Goal: Information Seeking & Learning: Learn about a topic

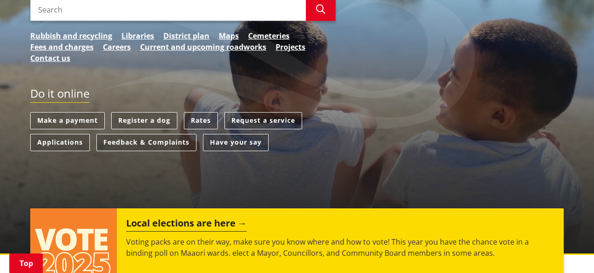
scroll to position [170, 0]
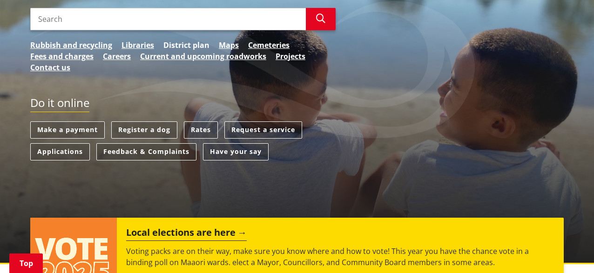
click at [197, 45] on link "District plan" at bounding box center [186, 45] width 46 height 11
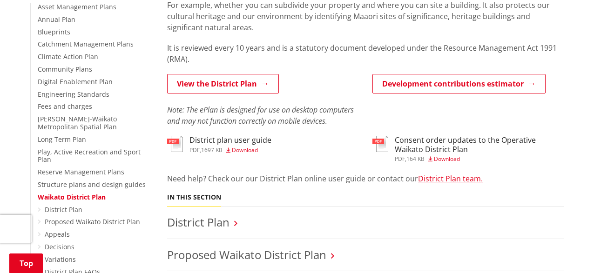
scroll to position [221, 0]
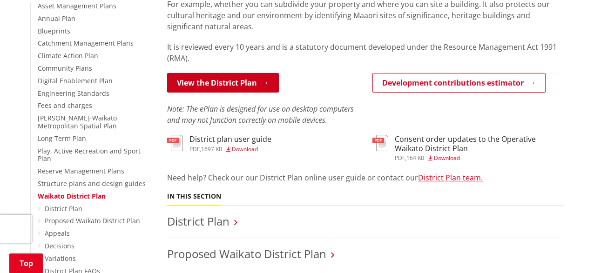
click at [251, 82] on link "View the District Plan" at bounding box center [223, 83] width 112 height 20
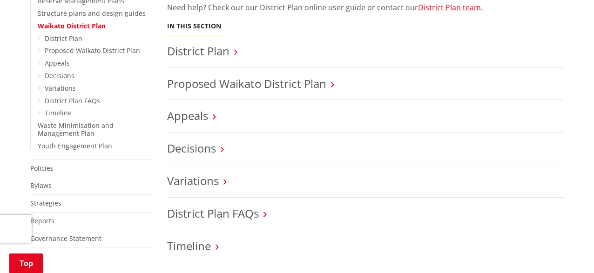
scroll to position [392, 0]
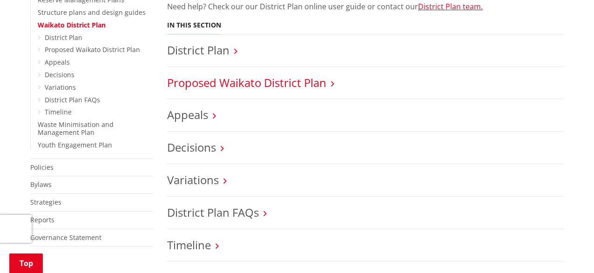
click at [253, 83] on link "Proposed Waikato District Plan" at bounding box center [246, 82] width 159 height 15
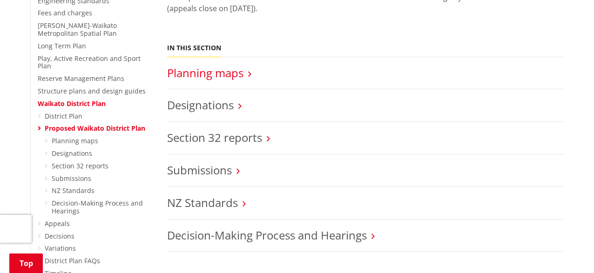
scroll to position [319, 0]
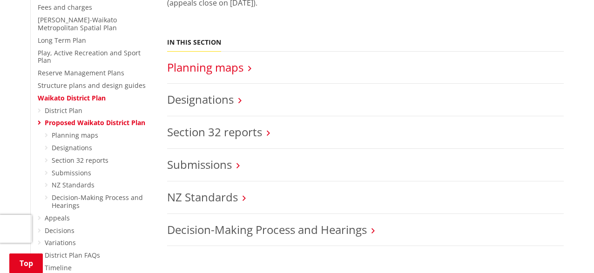
click at [218, 68] on link "Planning maps" at bounding box center [205, 67] width 76 height 15
